Goal: Task Accomplishment & Management: Use online tool/utility

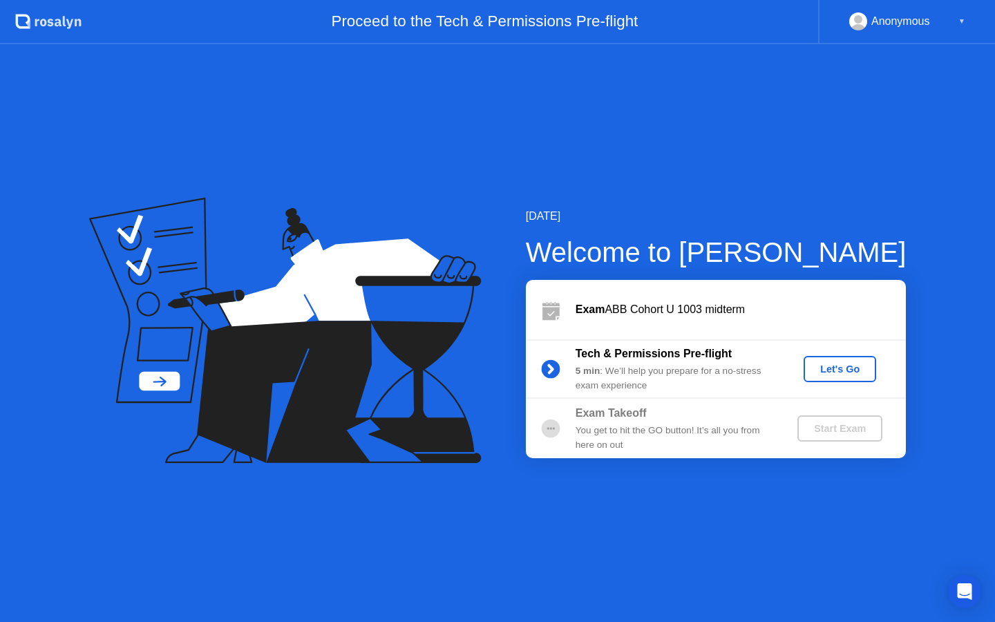
click at [821, 368] on div "Let's Go" at bounding box center [840, 369] width 62 height 11
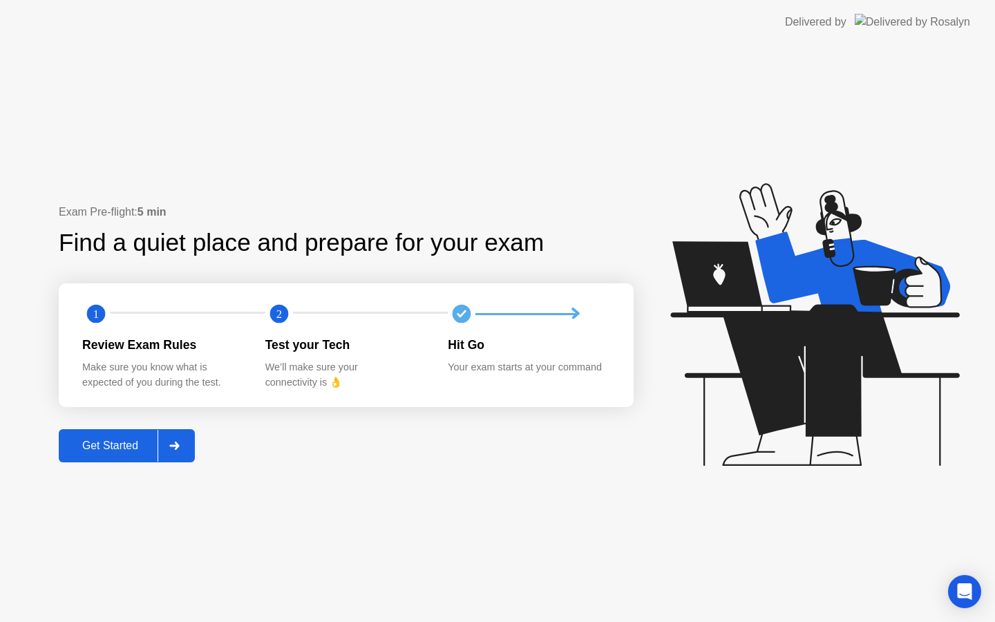
click at [155, 440] on div "Get Started" at bounding box center [110, 446] width 95 height 12
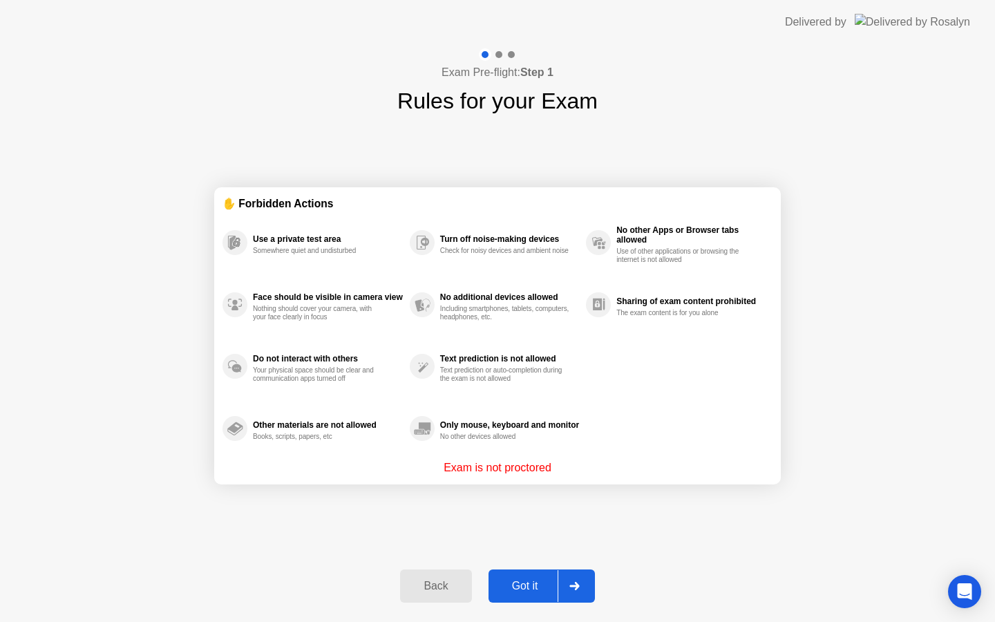
click at [548, 585] on div "Got it" at bounding box center [525, 586] width 65 height 12
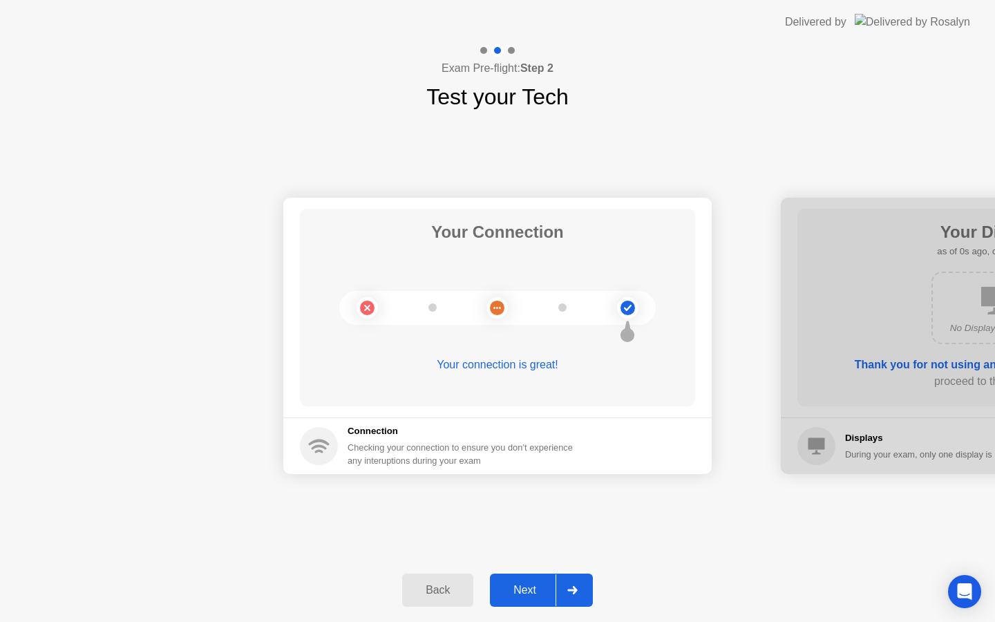
click at [548, 585] on div "Next" at bounding box center [525, 590] width 62 height 12
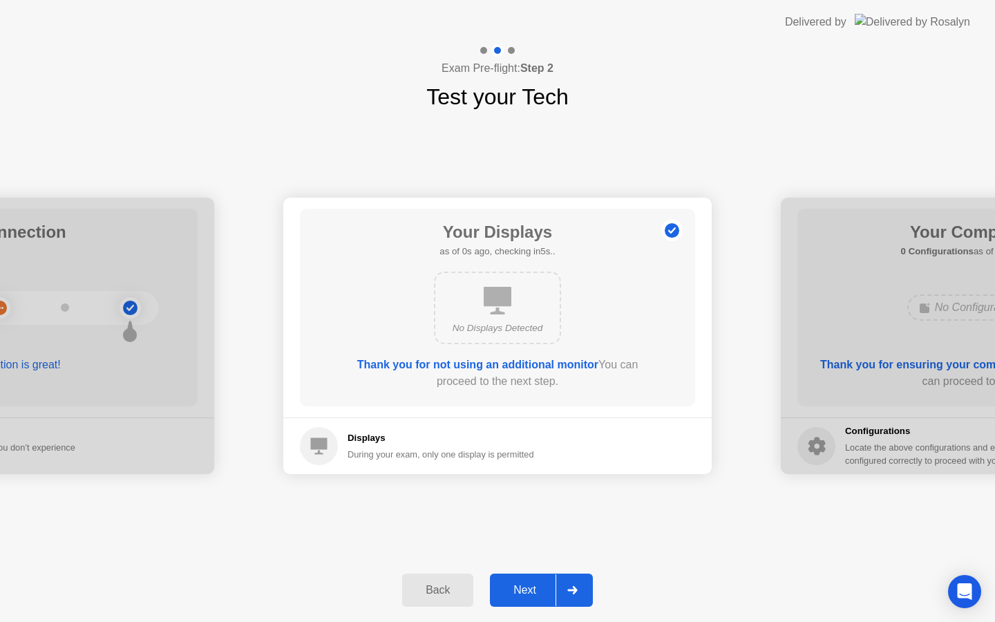
click at [548, 585] on div "Next" at bounding box center [525, 590] width 62 height 12
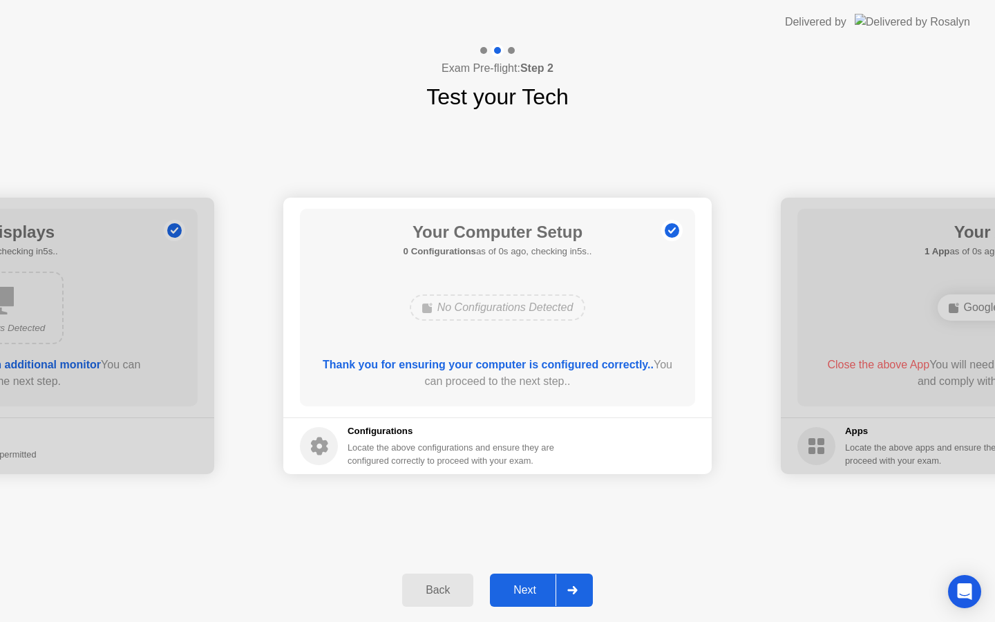
click at [548, 585] on div "Next" at bounding box center [525, 590] width 62 height 12
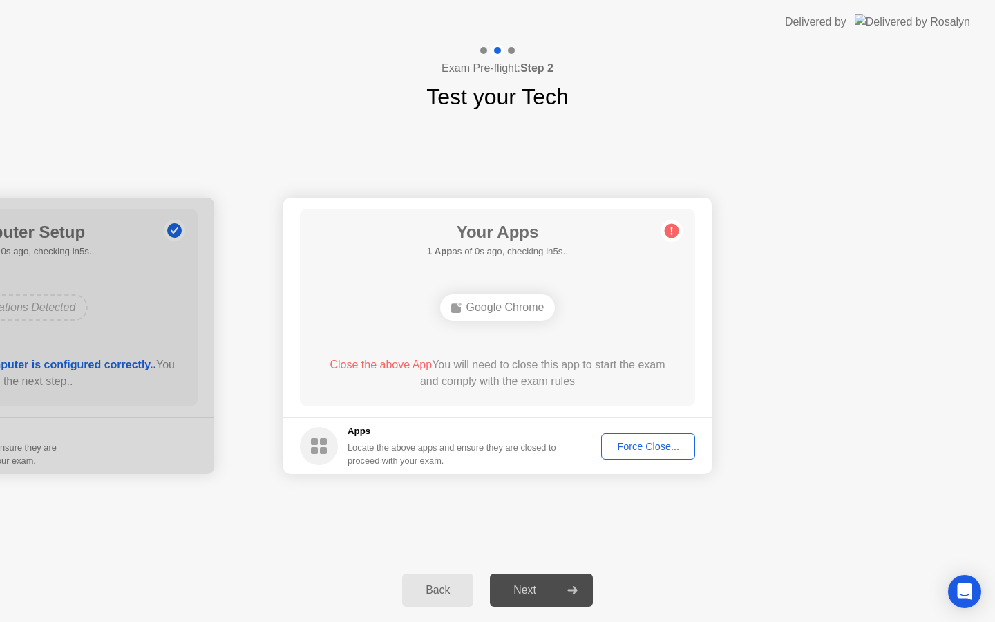
click at [548, 585] on div "Next" at bounding box center [525, 590] width 62 height 12
click at [645, 449] on div "Force Close..." at bounding box center [648, 446] width 84 height 11
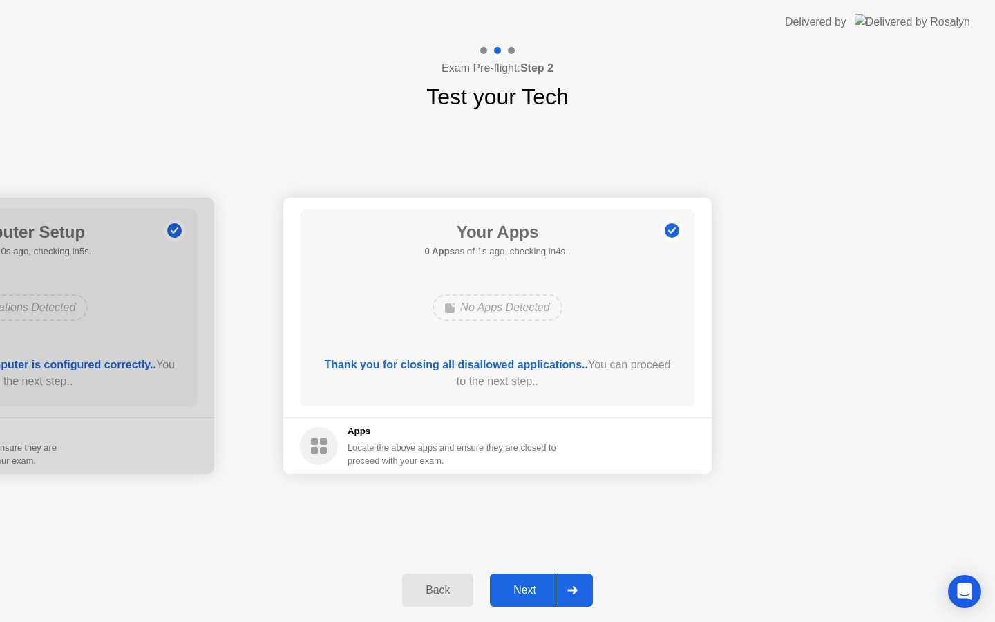
click at [545, 581] on button "Next" at bounding box center [541, 590] width 103 height 33
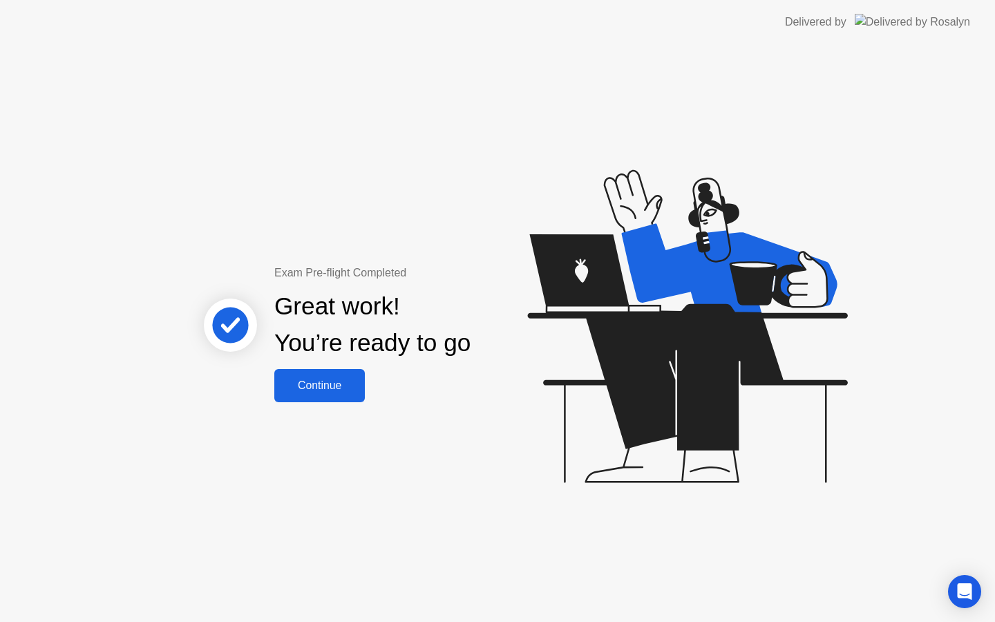
click at [343, 383] on div "Continue" at bounding box center [320, 385] width 82 height 12
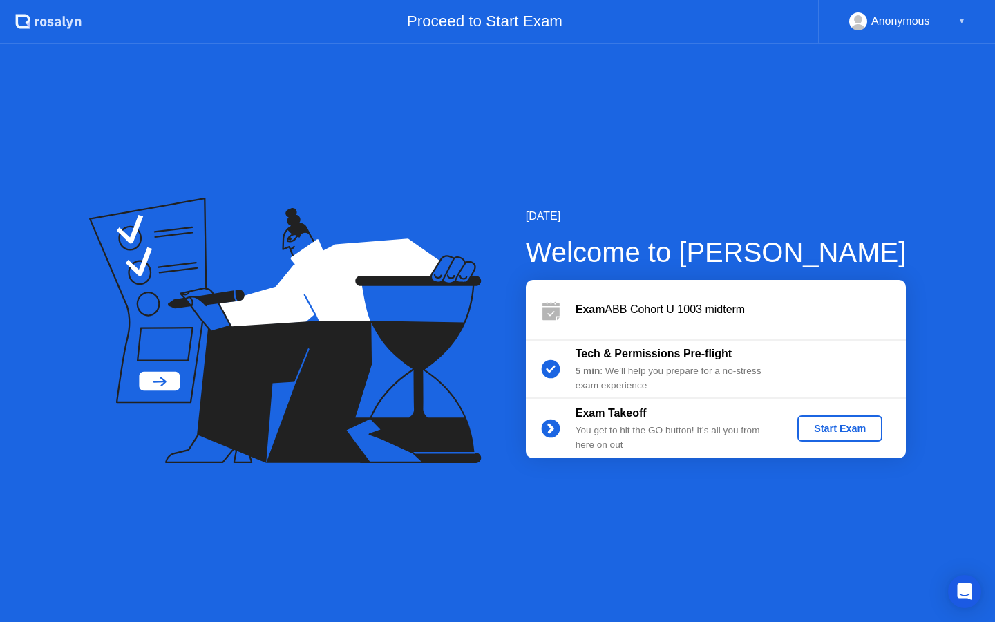
click at [837, 436] on button "Start Exam" at bounding box center [840, 428] width 85 height 26
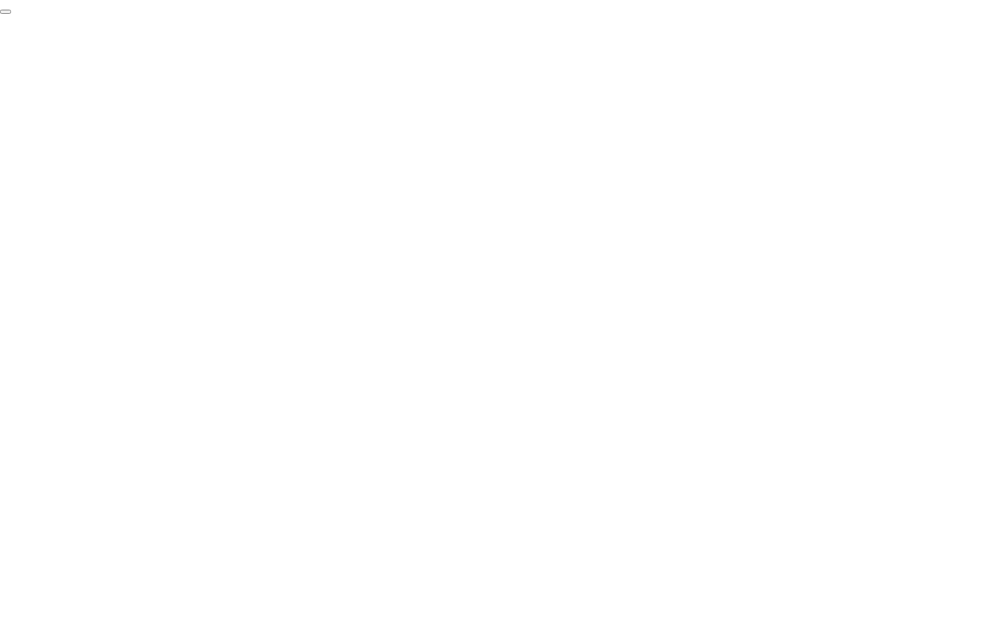
click at [11, 14] on button "End Proctoring Session" at bounding box center [5, 12] width 11 height 4
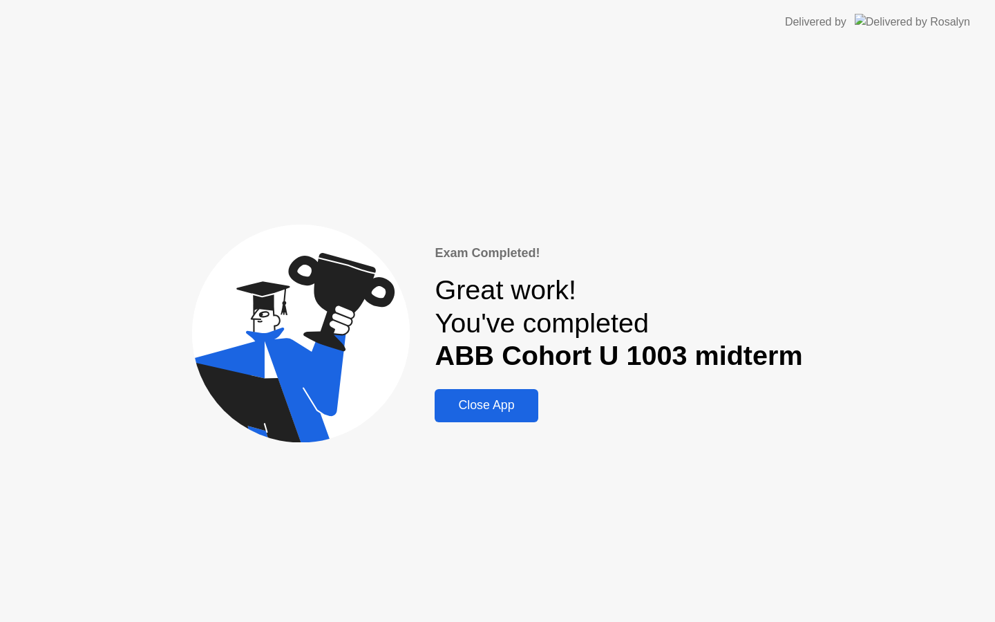
click at [505, 398] on div "Close App" at bounding box center [486, 405] width 95 height 15
